Goal: Transaction & Acquisition: Purchase product/service

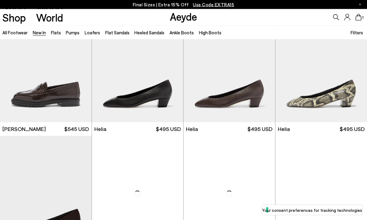
scroll to position [419, 0]
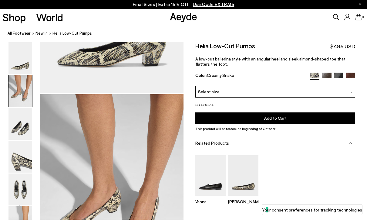
scroll to position [192, 0]
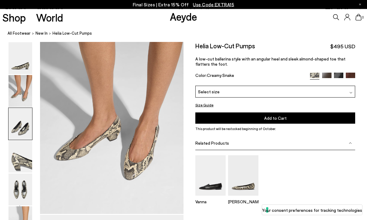
click at [15, 48] on img at bounding box center [21, 59] width 24 height 32
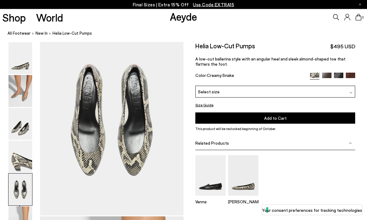
scroll to position [763, 0]
